Goal: Information Seeking & Learning: Find specific fact

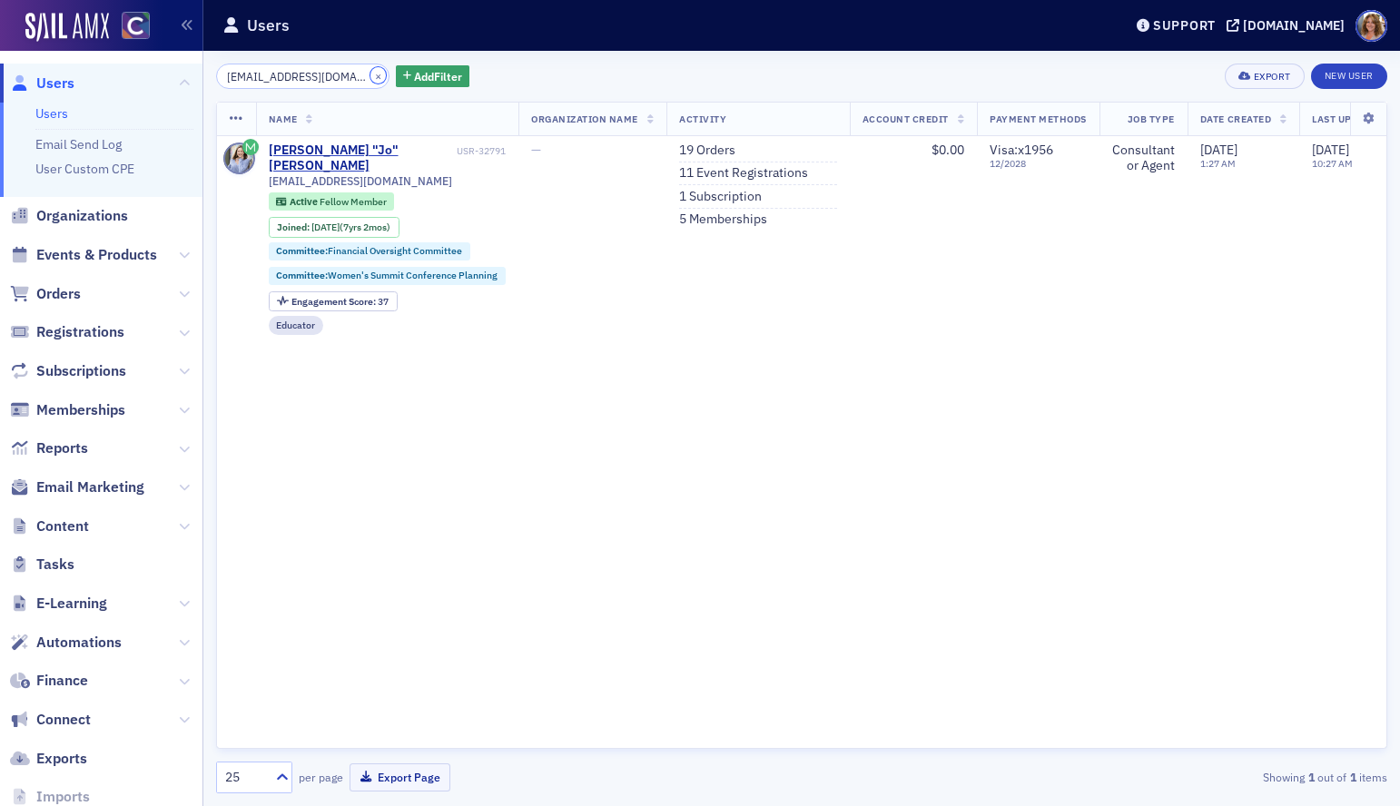
drag, startPoint x: 355, startPoint y: 72, endPoint x: 361, endPoint y: 63, distance: 11.1
click at [361, 63] on div "[EMAIL_ADDRESS][DOMAIN_NAME] × Add Filter Export New User Name Organization Nam…" at bounding box center [801, 428] width 1171 height 755
click at [370, 75] on button "×" at bounding box center [378, 75] width 16 height 16
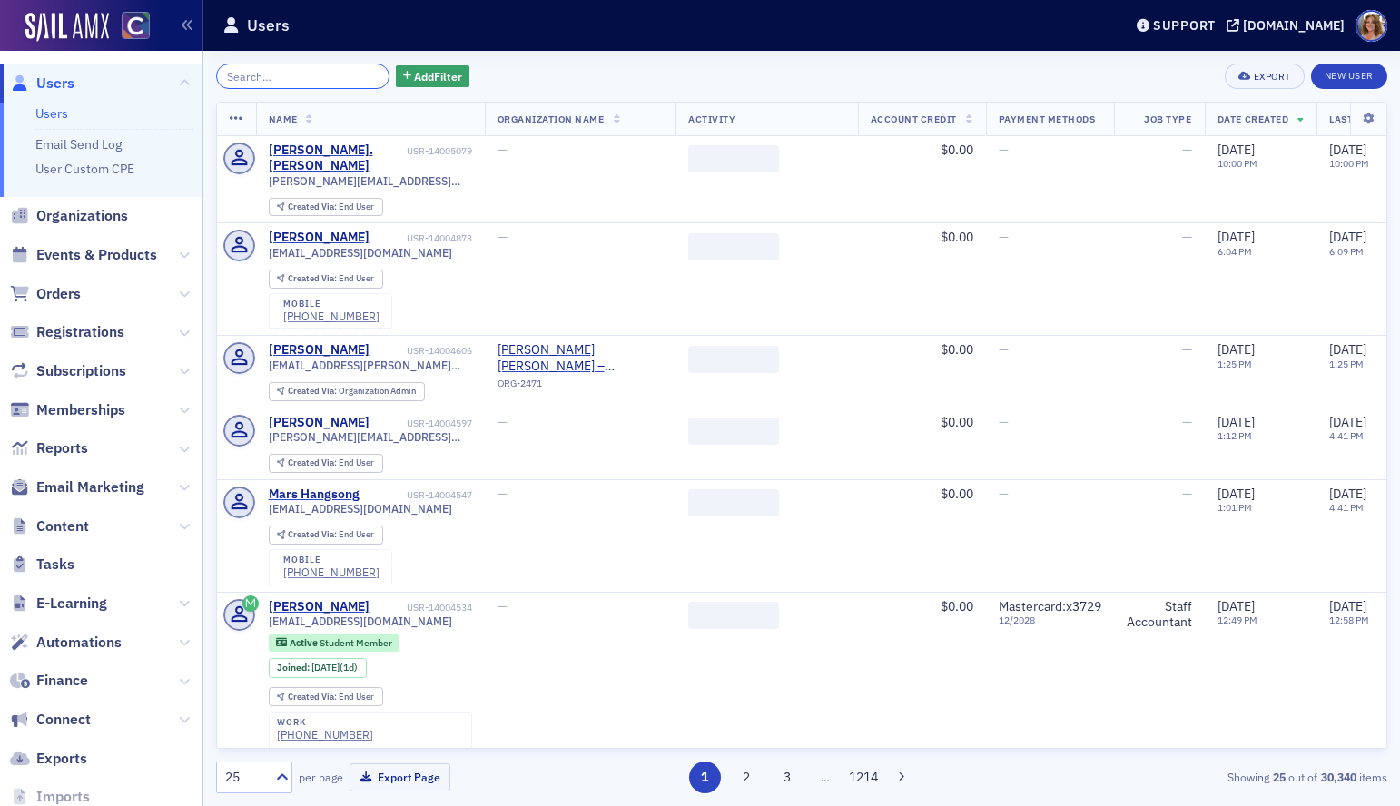
click at [281, 76] on input "search" at bounding box center [302, 76] width 173 height 25
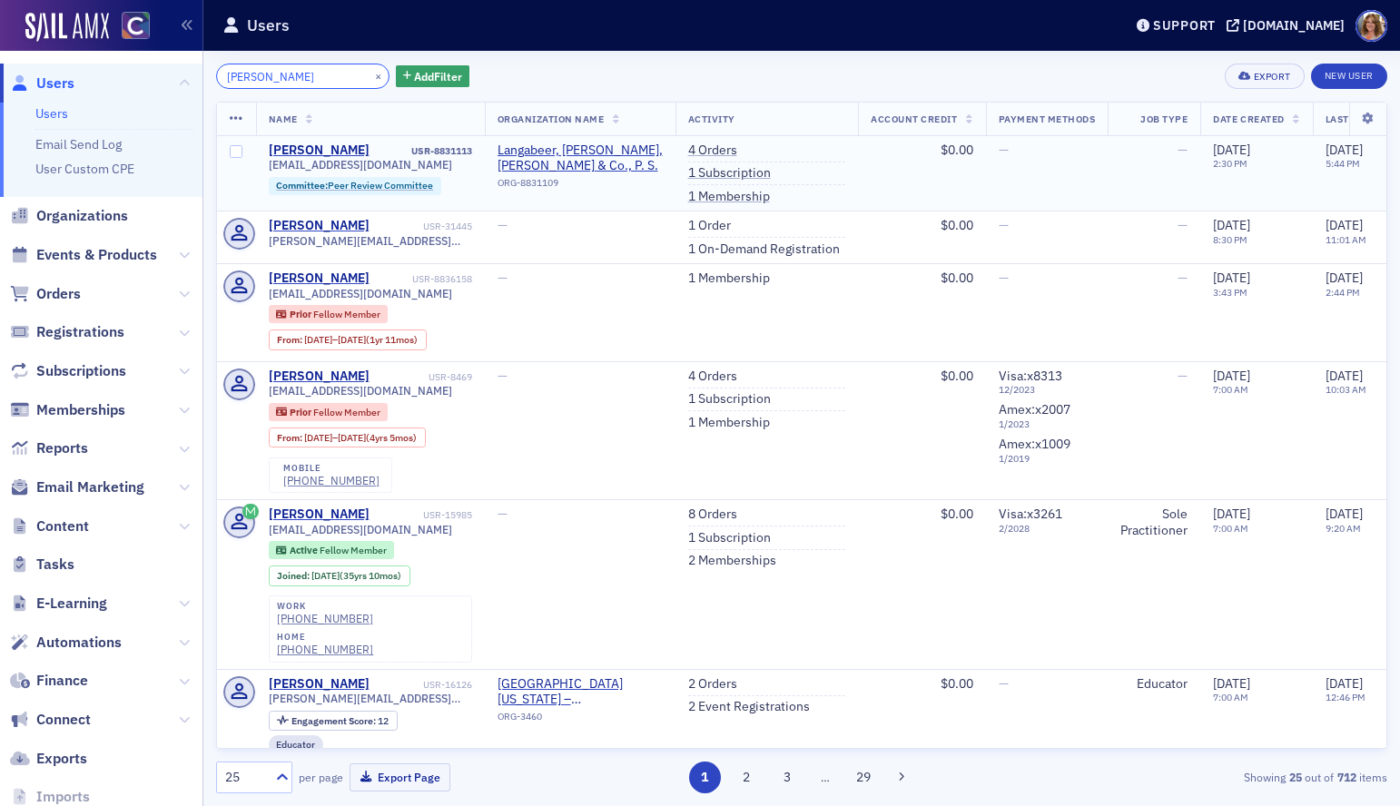
type input "[PERSON_NAME]"
drag, startPoint x: 420, startPoint y: 163, endPoint x: 267, endPoint y: 167, distance: 153.5
click at [269, 167] on div "[EMAIL_ADDRESS][DOMAIN_NAME]" at bounding box center [370, 165] width 203 height 14
copy span "[EMAIL_ADDRESS][DOMAIN_NAME]"
click at [370, 76] on button "×" at bounding box center [378, 75] width 16 height 16
